Goal: Task Accomplishment & Management: Check status

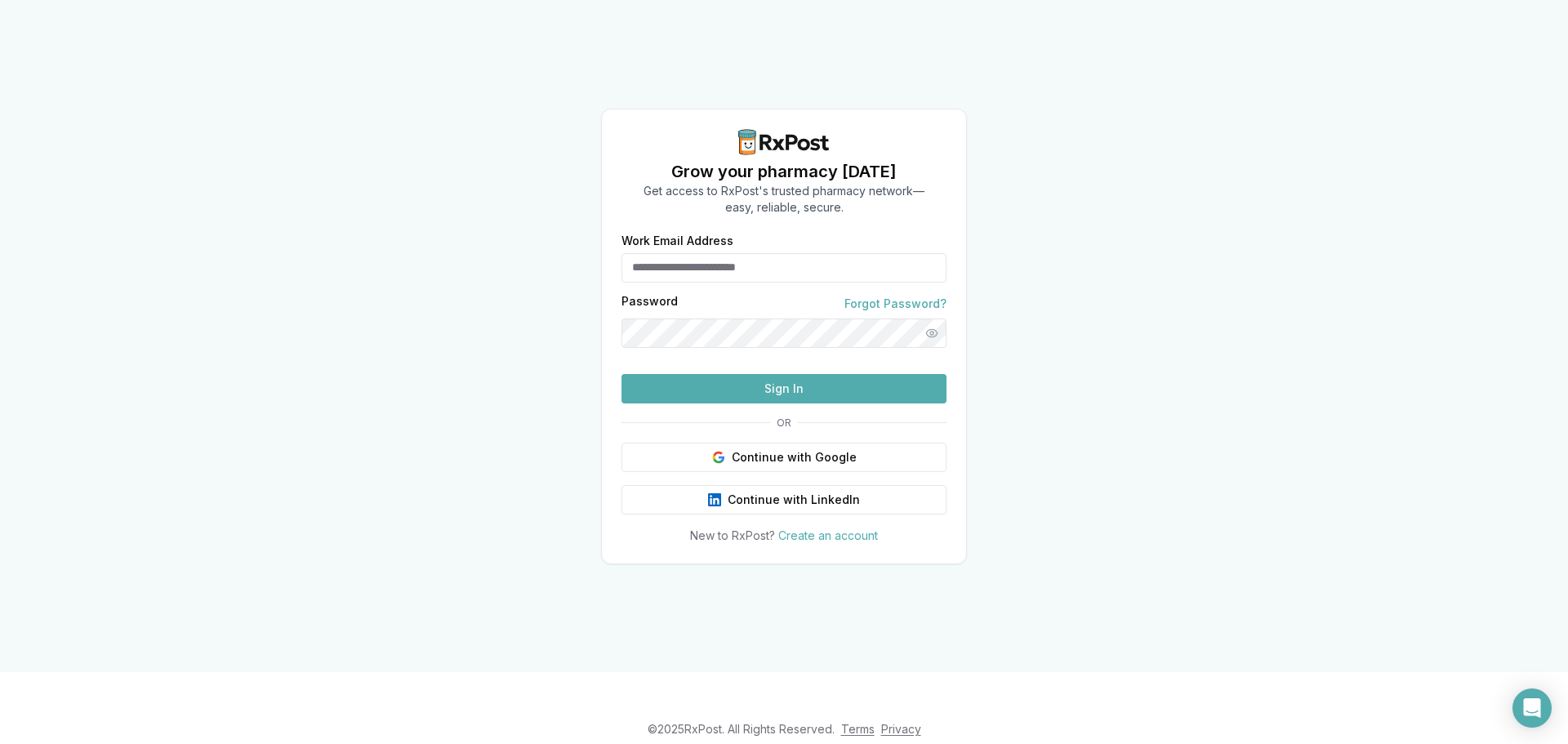
type input "**********"
click at [919, 403] on button "Sign In" at bounding box center [784, 388] width 325 height 29
click at [890, 403] on button "Sign In" at bounding box center [784, 388] width 325 height 29
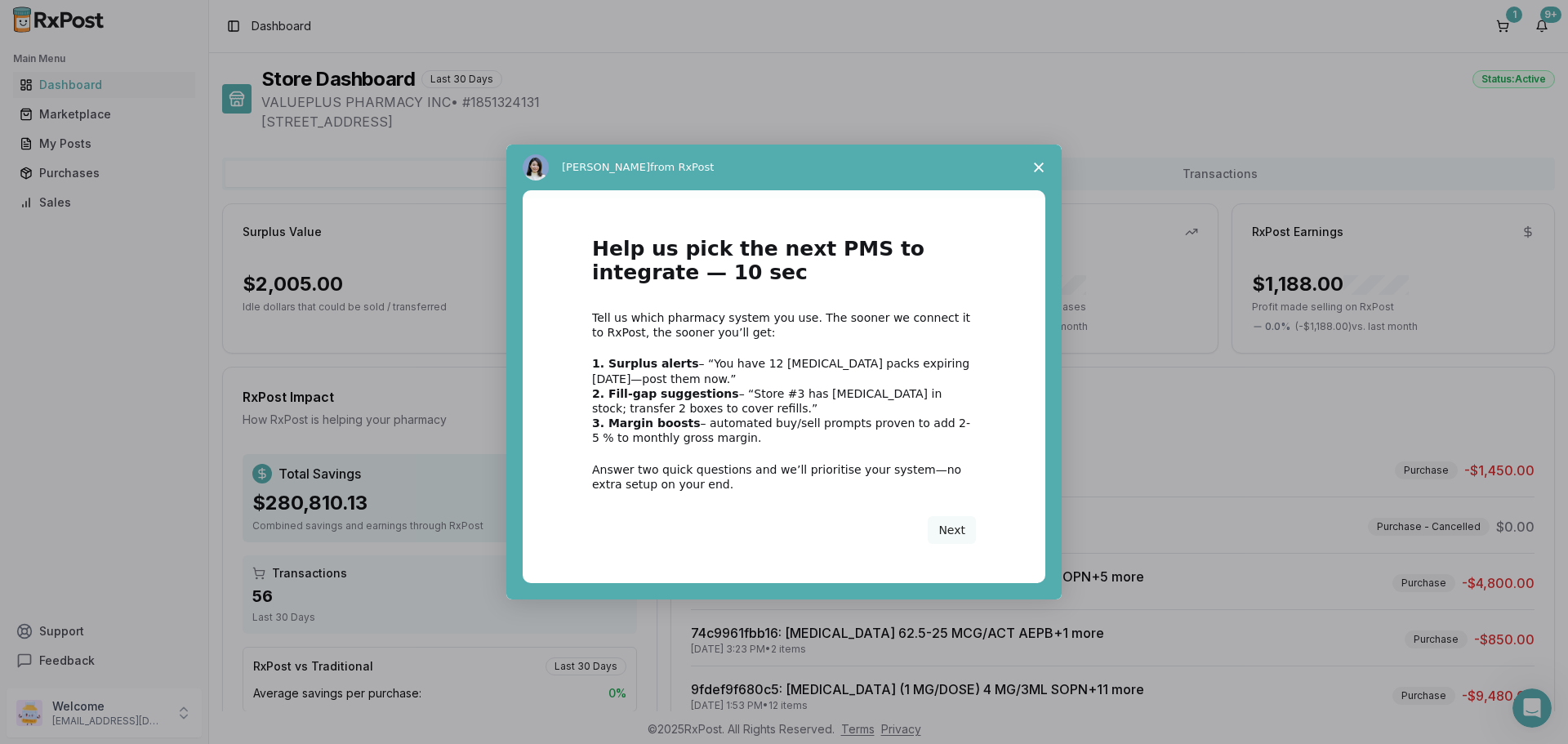
click at [1024, 162] on span "Close survey" at bounding box center [1038, 168] width 46 height 46
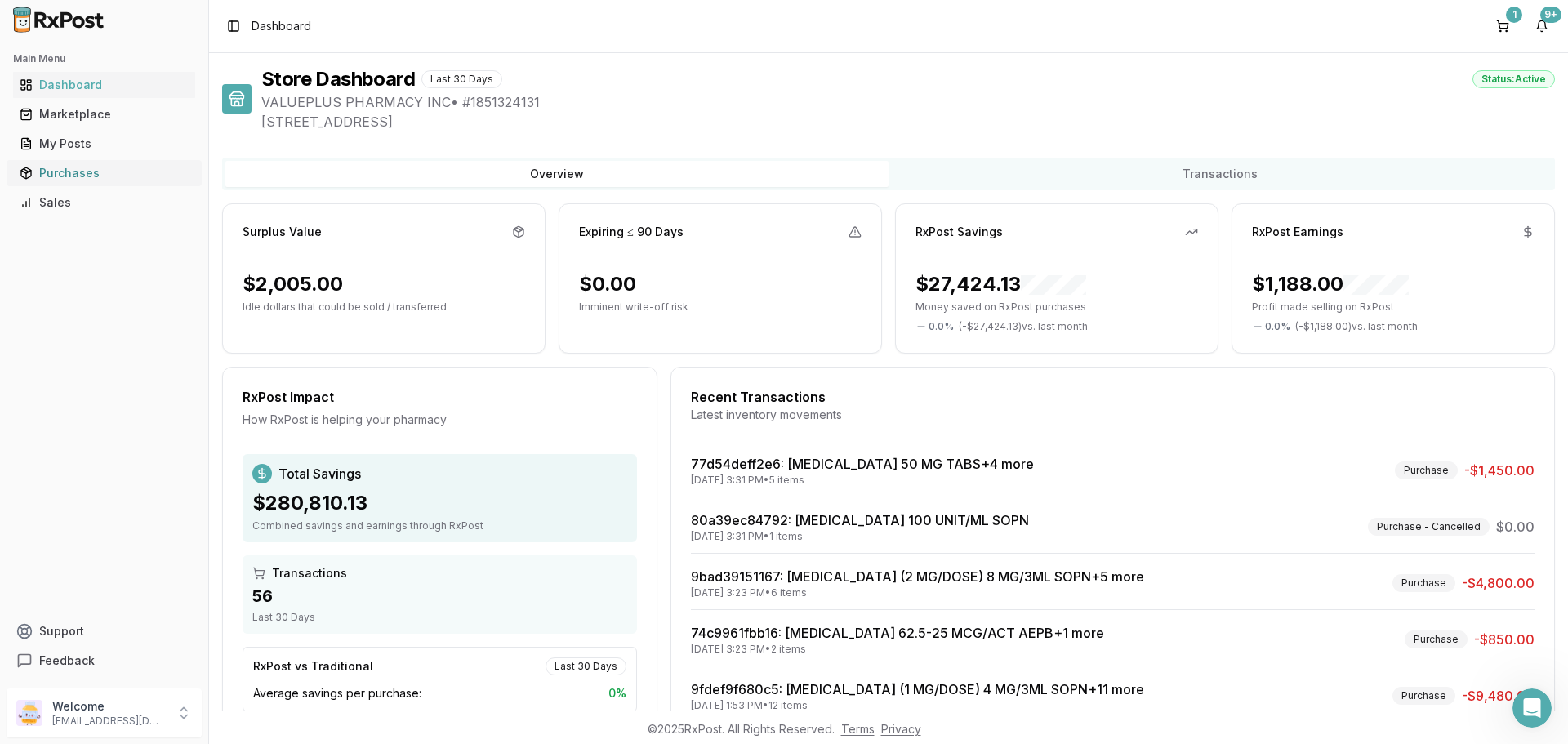
click at [92, 177] on div "Purchases" at bounding box center [104, 173] width 169 height 16
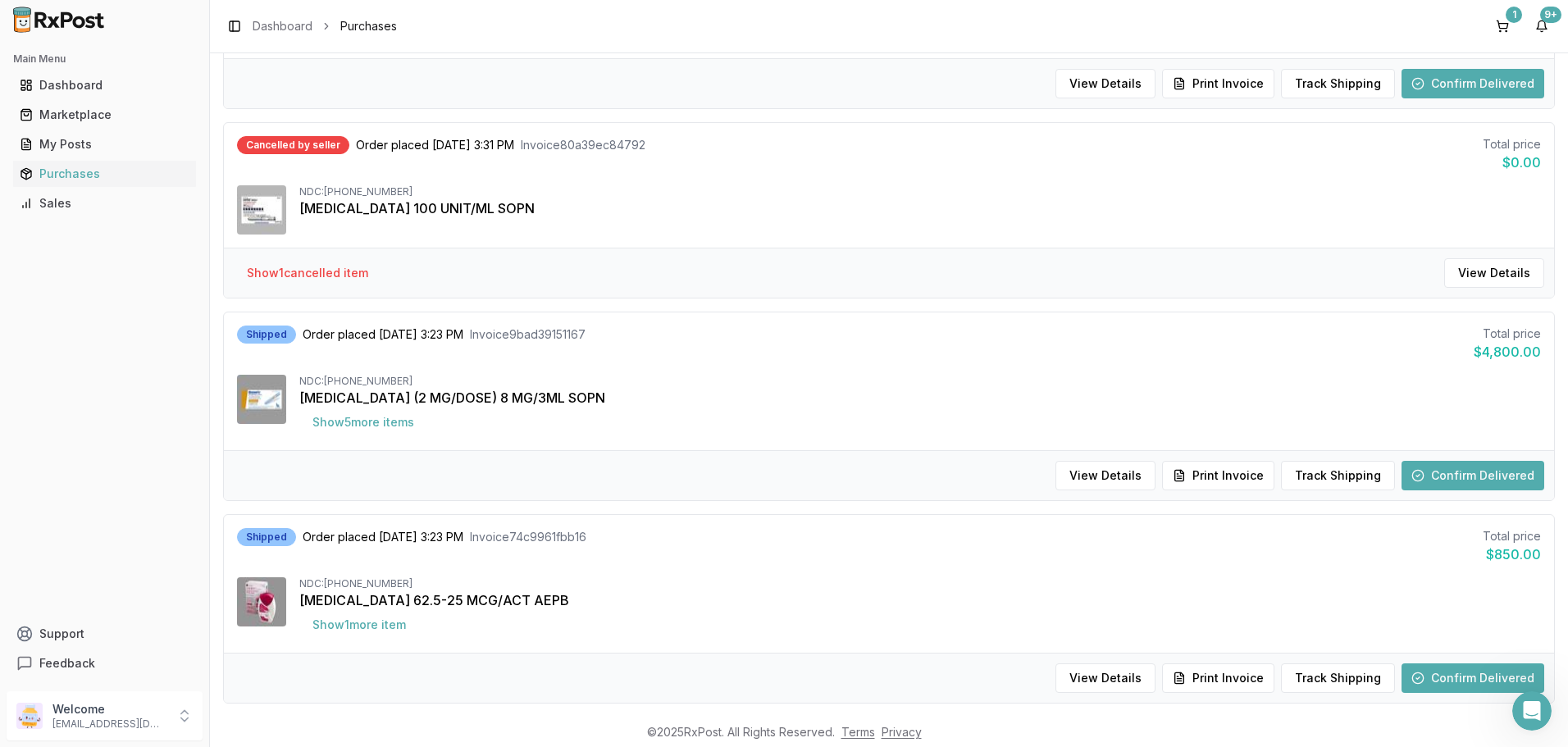
scroll to position [328, 0]
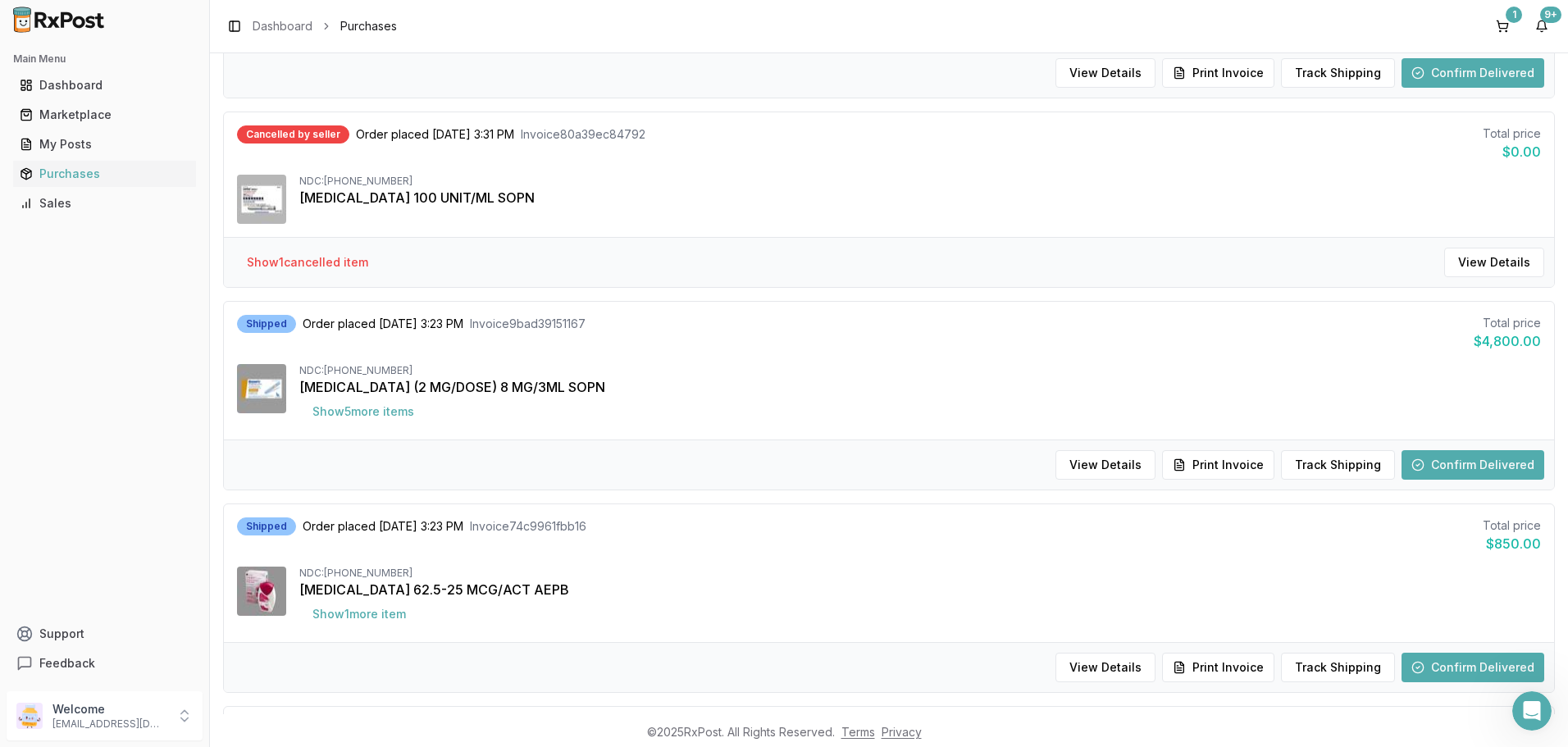
click at [1523, 465] on button "Confirm Delivered" at bounding box center [1473, 465] width 143 height 30
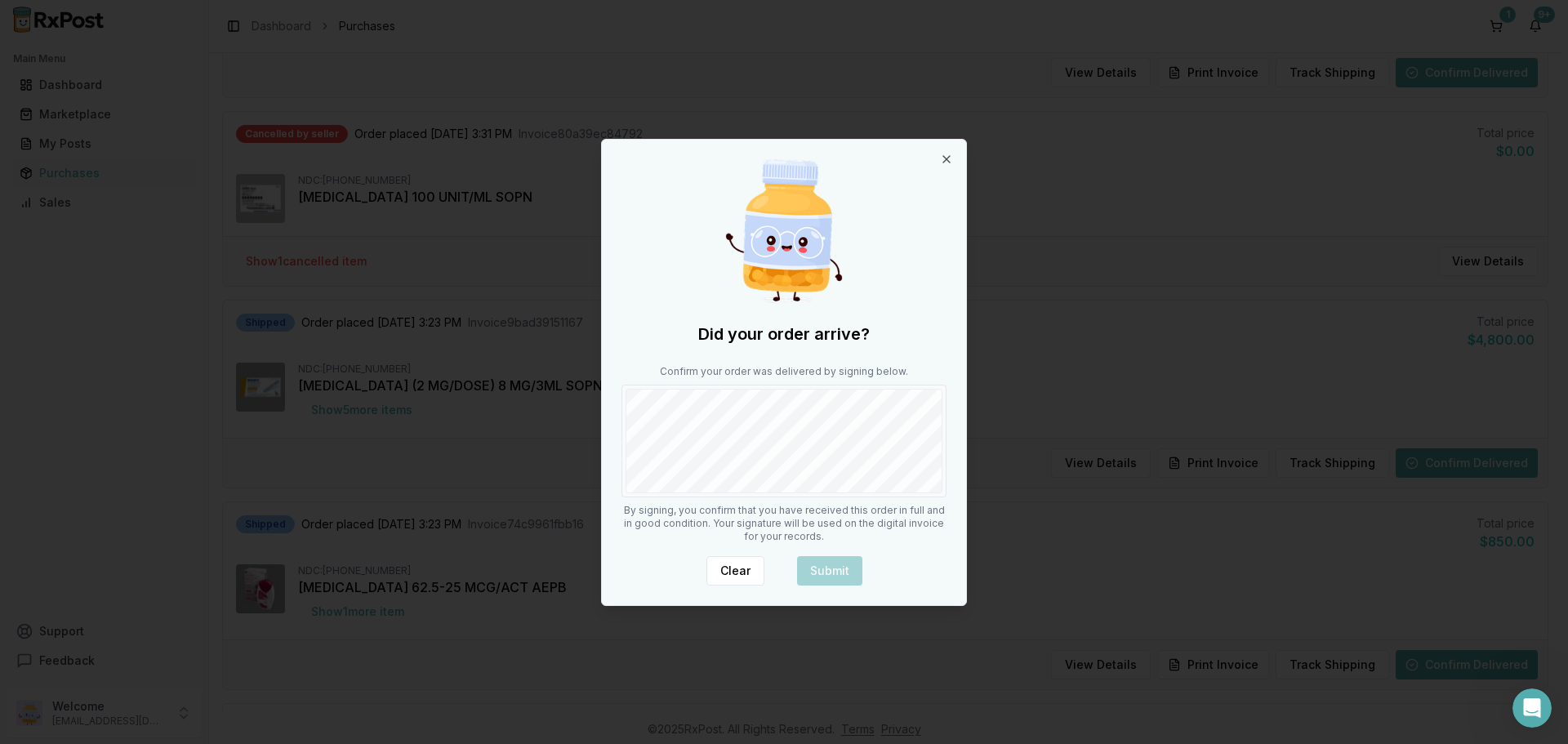
click at [594, 464] on body "Main Menu Dashboard Marketplace My Posts Purchases Sales Support Feedback Welco…" at bounding box center [781, 372] width 1561 height 744
click at [801, 563] on button "Submit" at bounding box center [830, 571] width 65 height 29
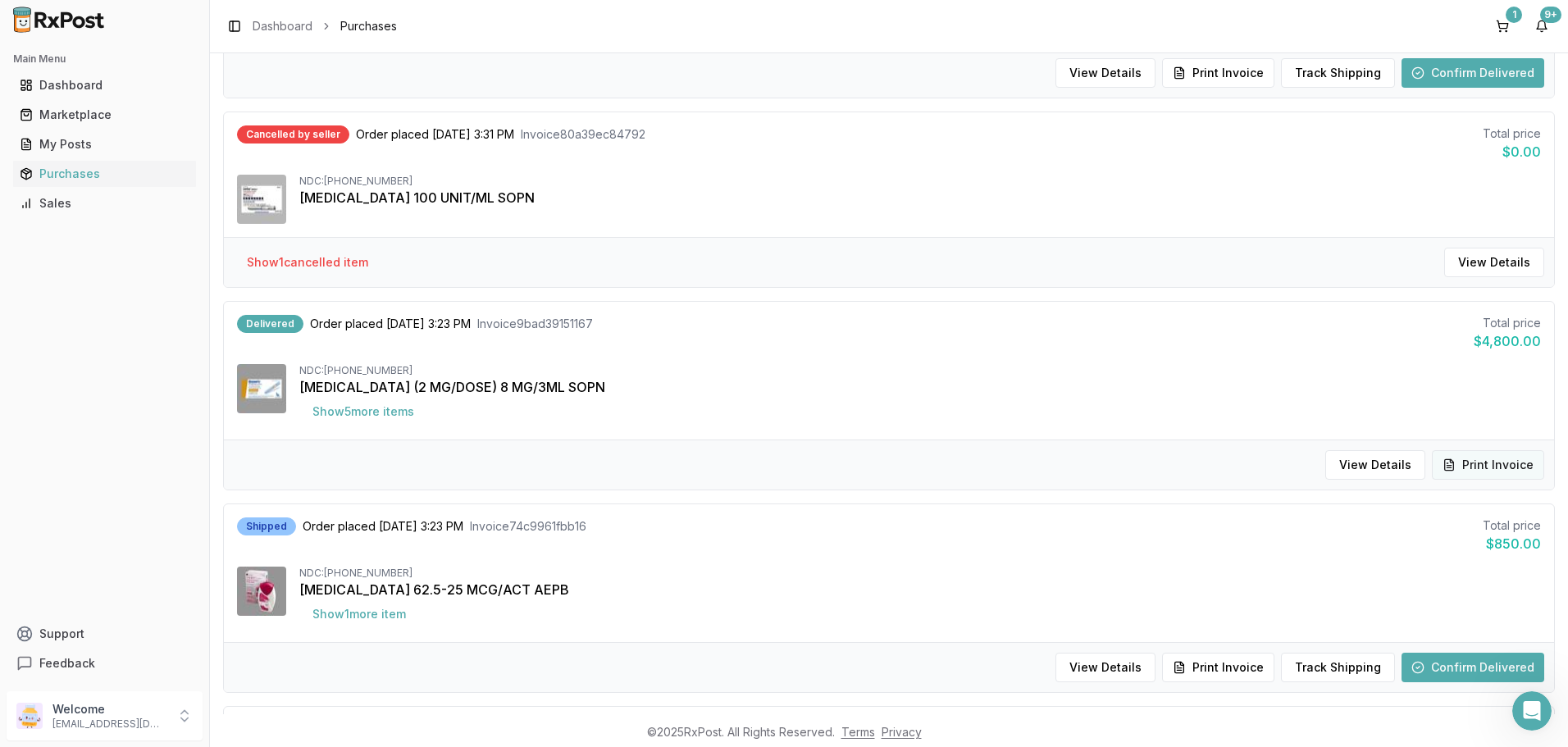
click at [1460, 466] on button "Print Invoice" at bounding box center [1488, 465] width 112 height 30
